Goal: Learn about a topic

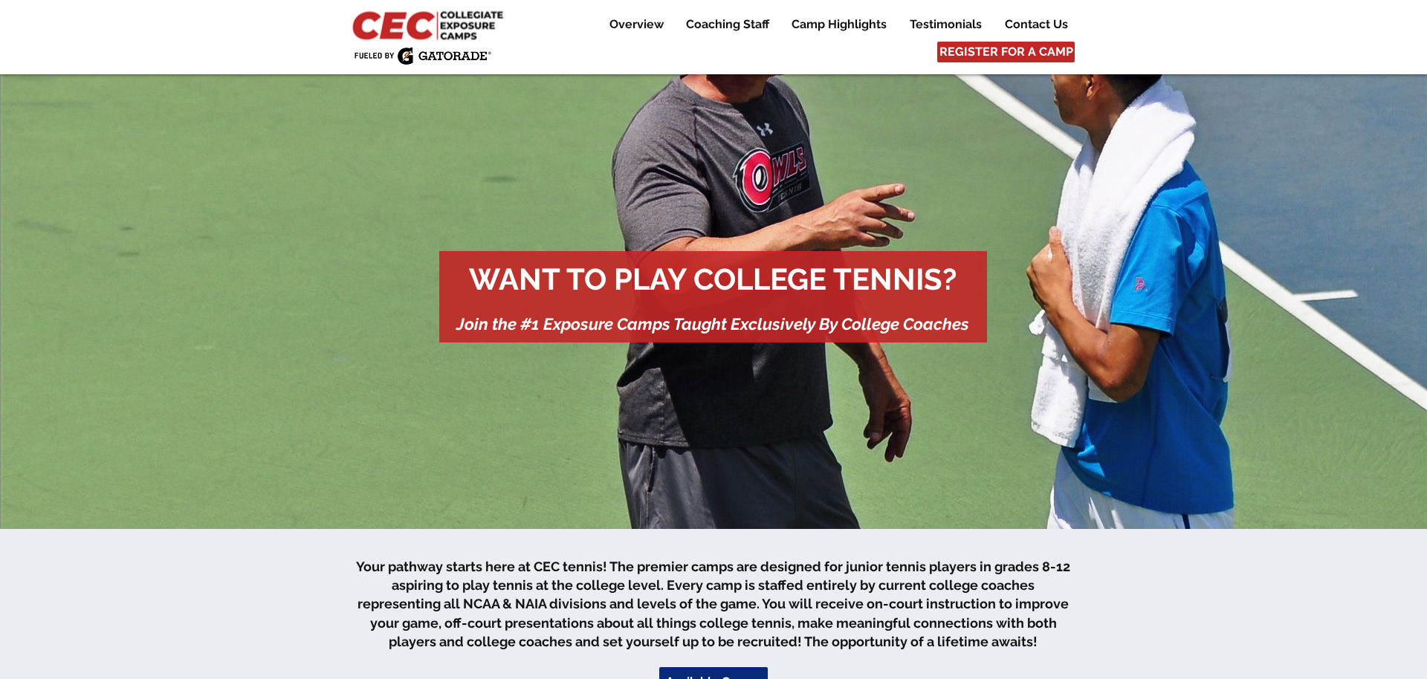
click at [456, 30] on img at bounding box center [429, 24] width 161 height 34
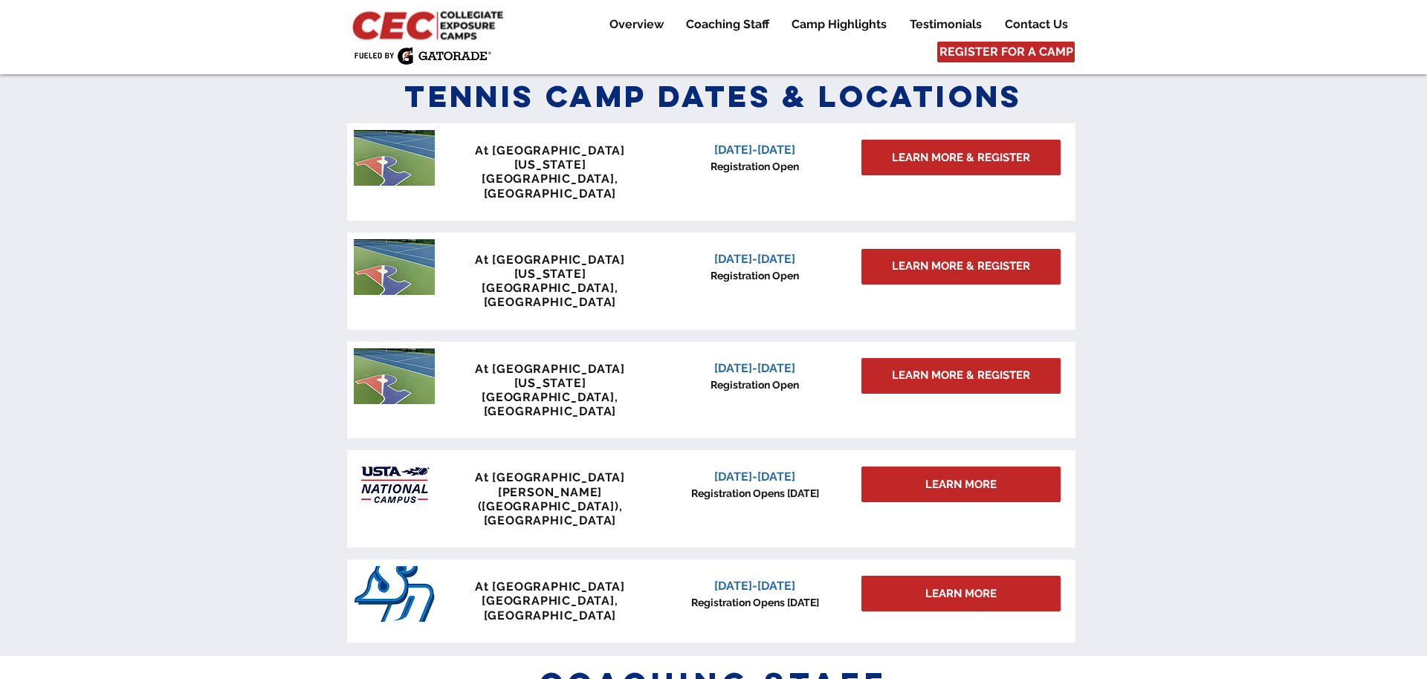
scroll to position [1290, 0]
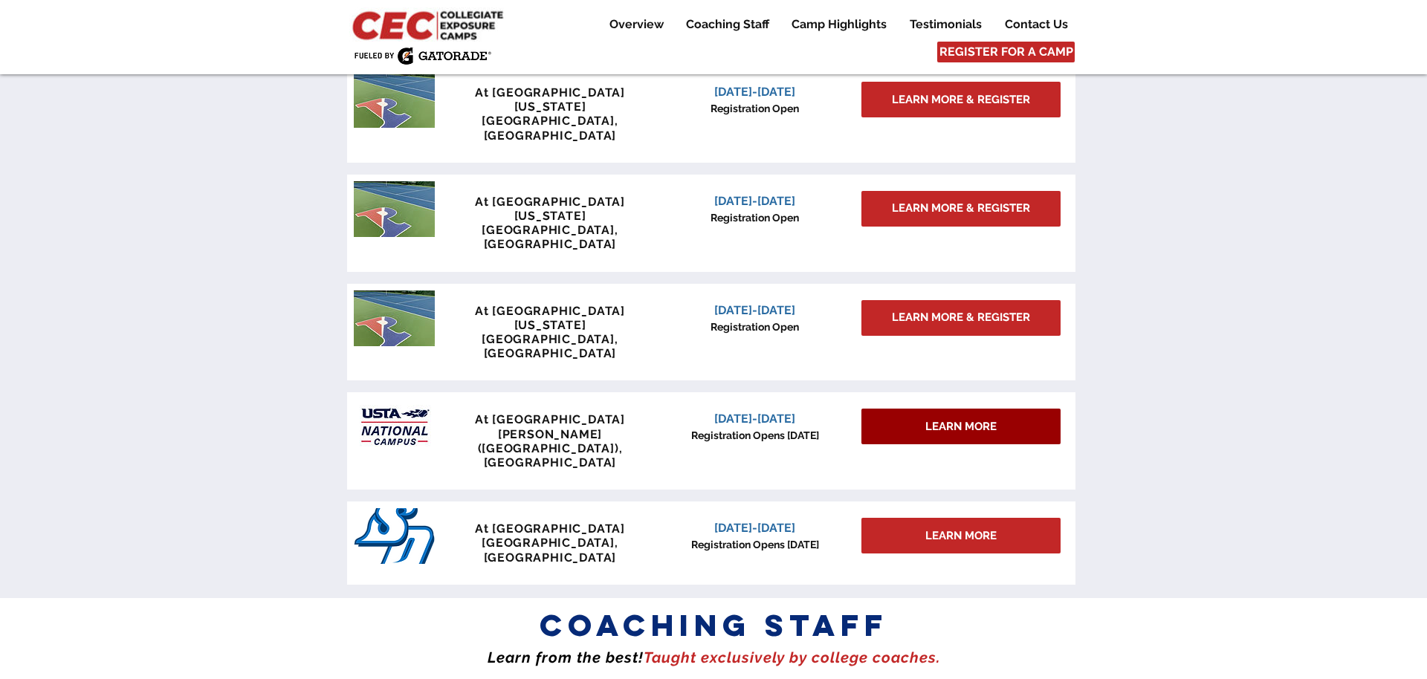
click at [961, 409] on div "LEARN MORE" at bounding box center [960, 427] width 199 height 36
click at [985, 419] on span "LEARN MORE" at bounding box center [960, 427] width 71 height 16
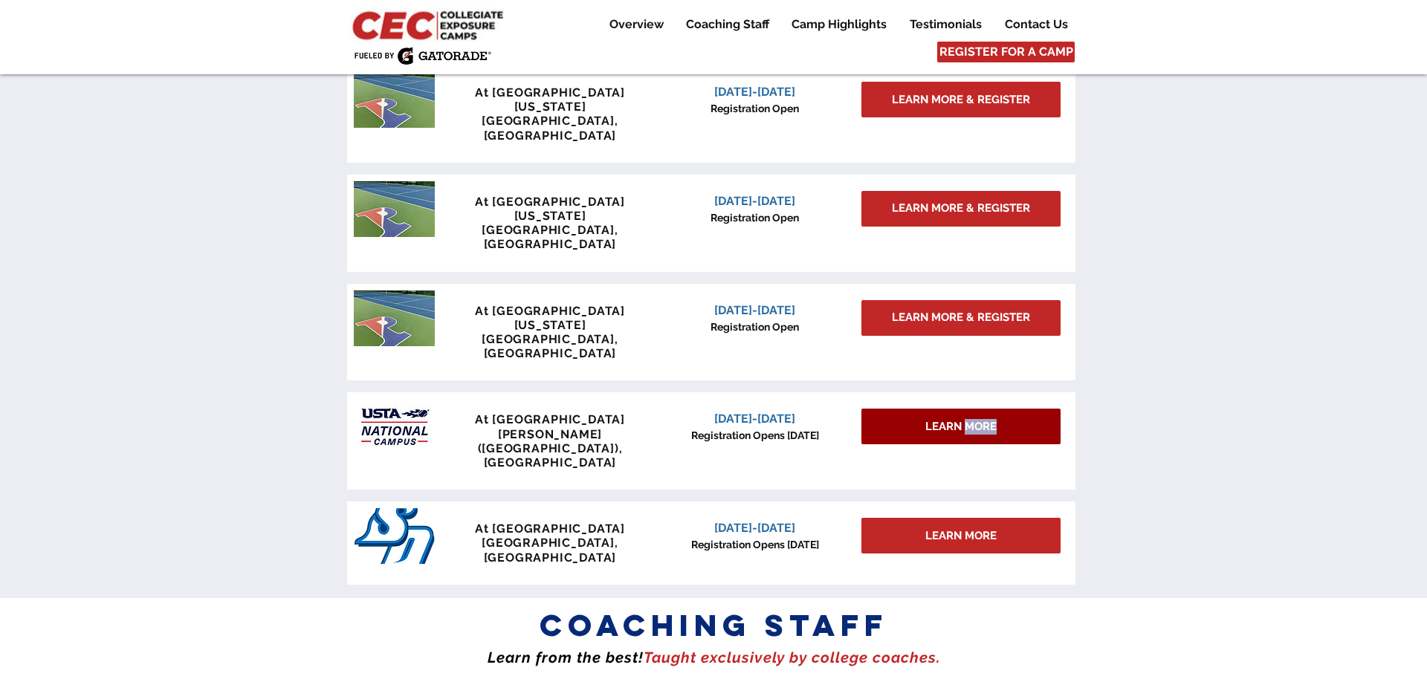
click at [985, 419] on span "LEARN MORE" at bounding box center [960, 427] width 71 height 16
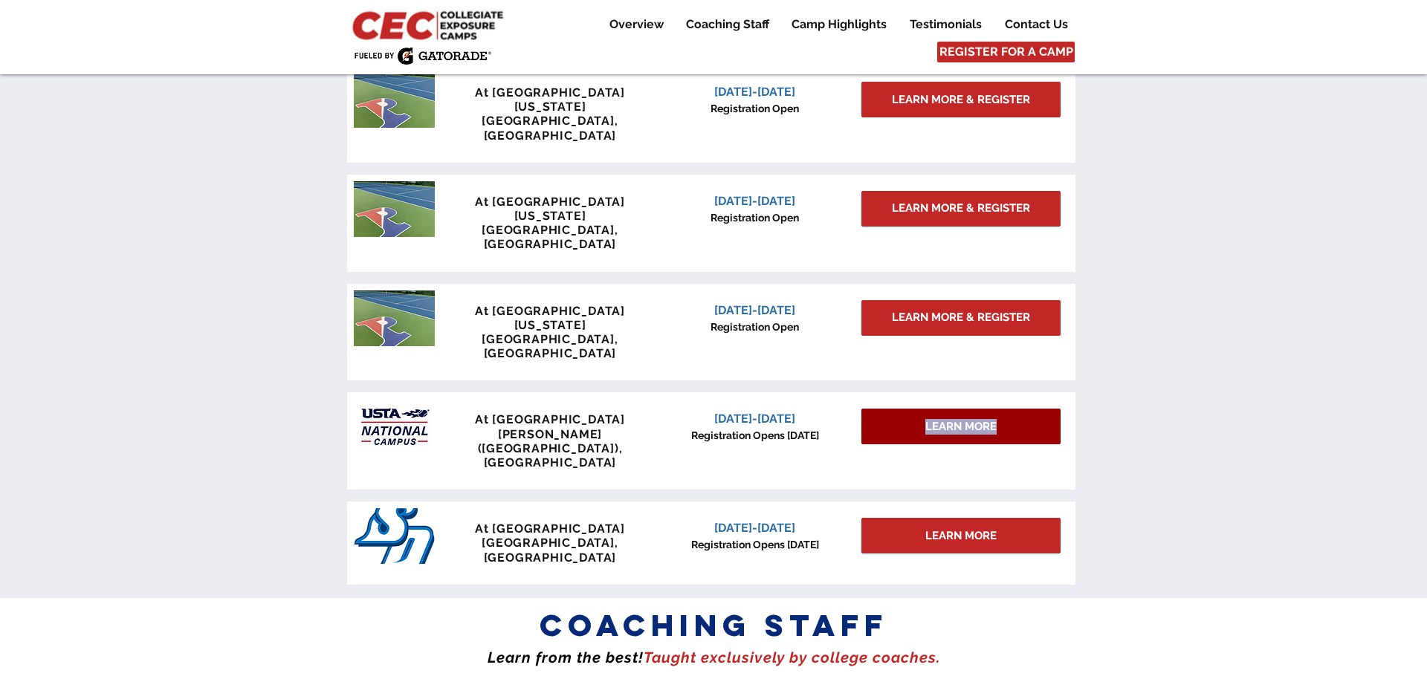
click at [985, 419] on span "LEARN MORE" at bounding box center [960, 427] width 71 height 16
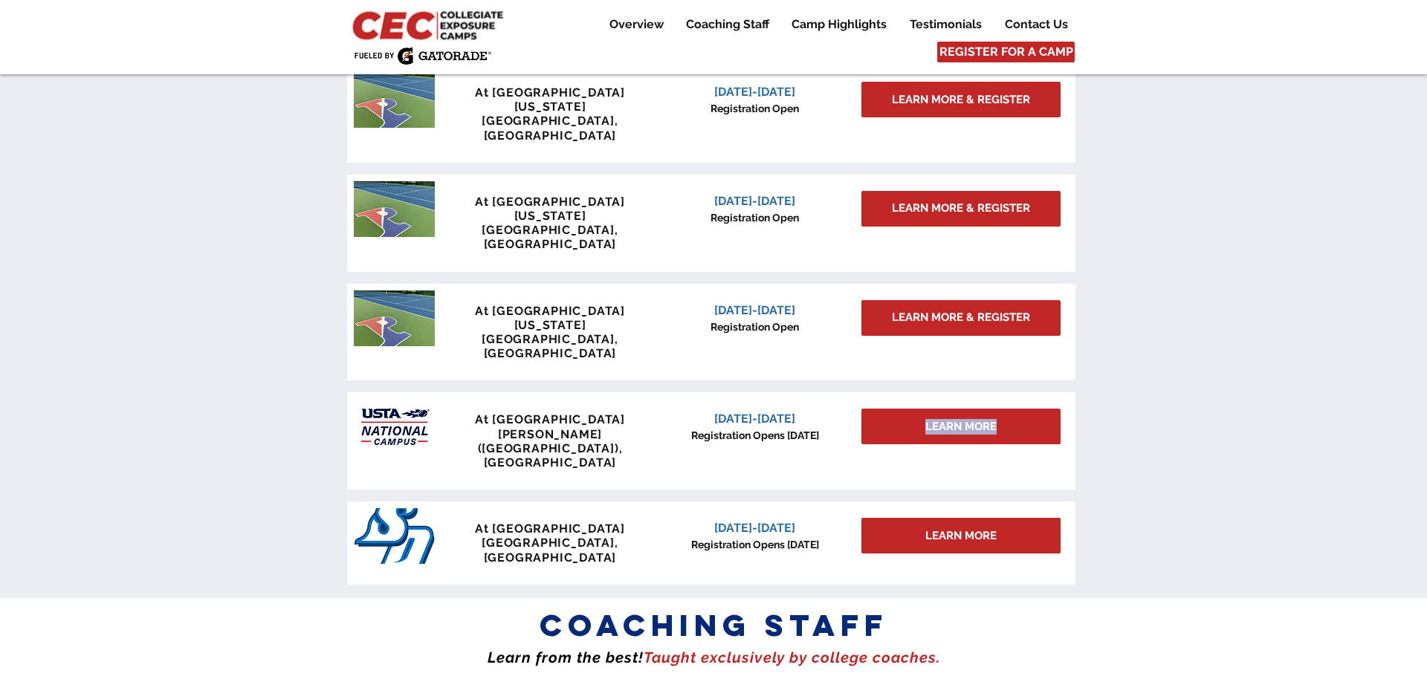
click at [1153, 257] on div at bounding box center [713, 302] width 1427 height 591
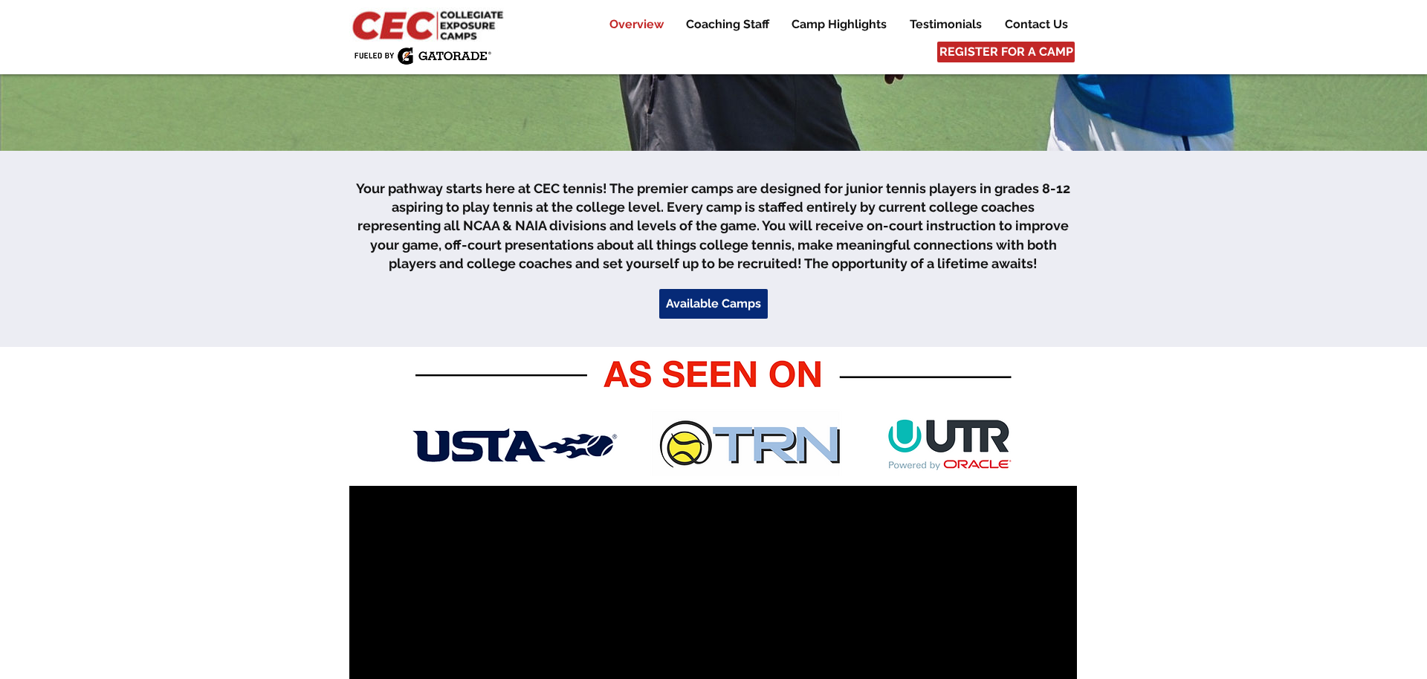
scroll to position [0, 0]
